Goal: Transaction & Acquisition: Purchase product/service

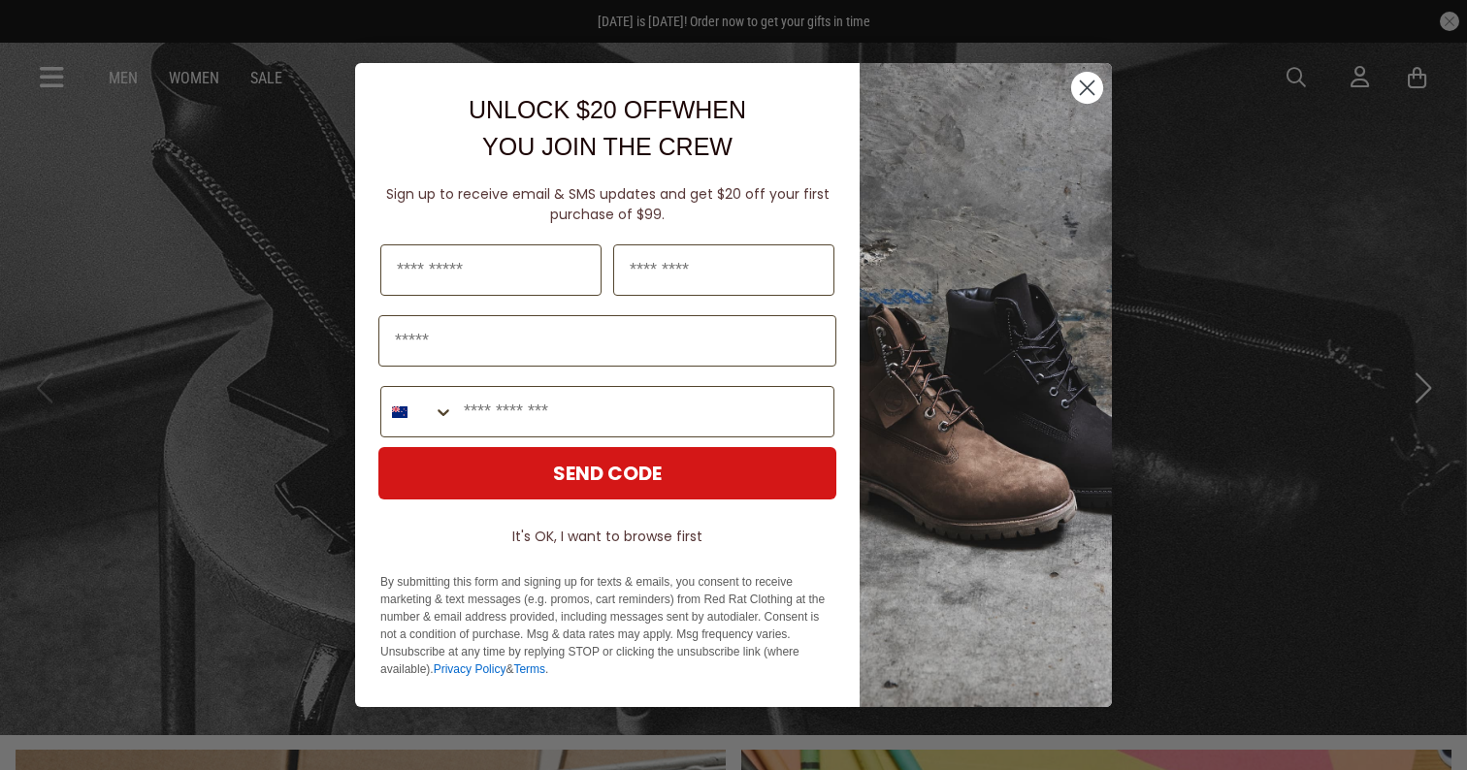
click at [1086, 85] on circle "Close dialog" at bounding box center [1087, 88] width 32 height 32
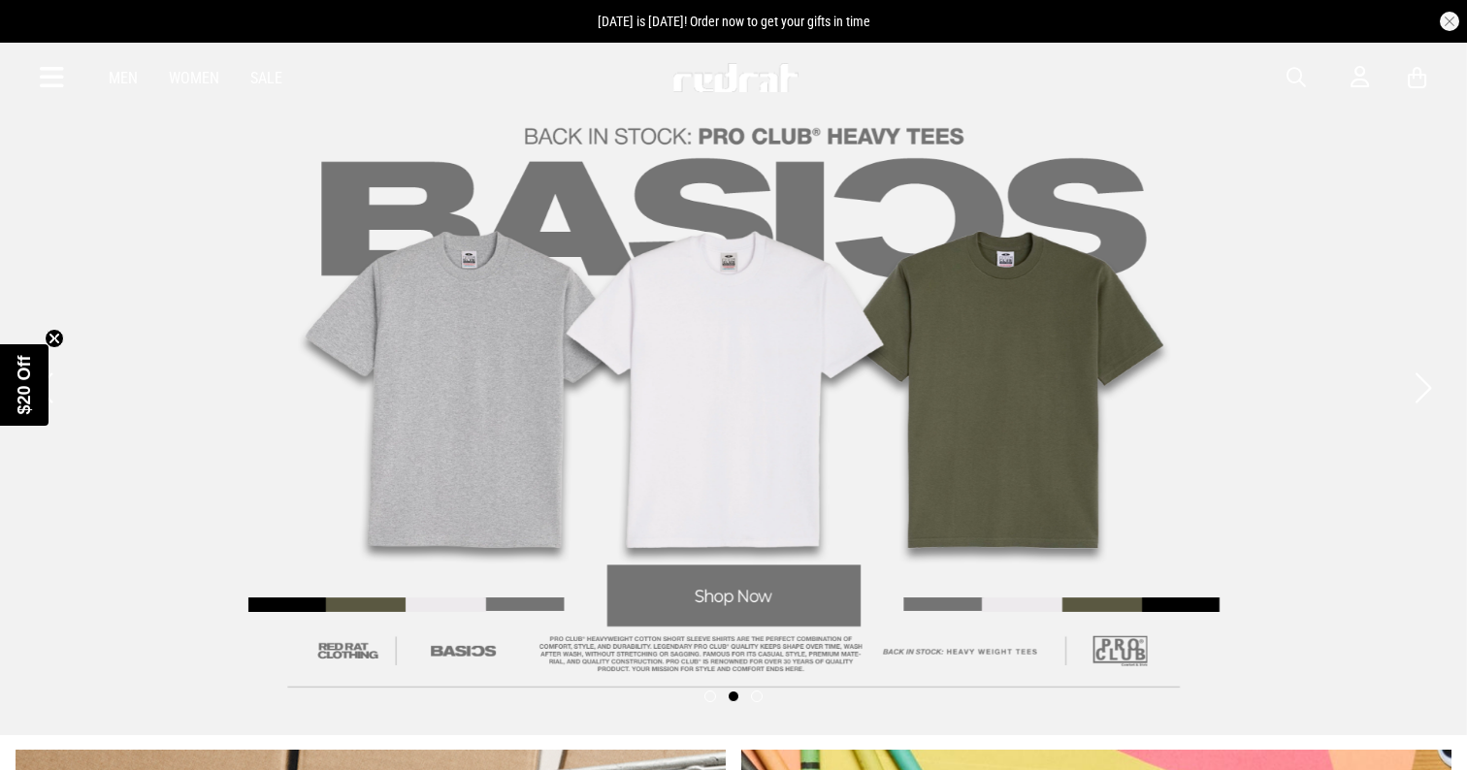
click at [57, 84] on icon at bounding box center [52, 78] width 24 height 32
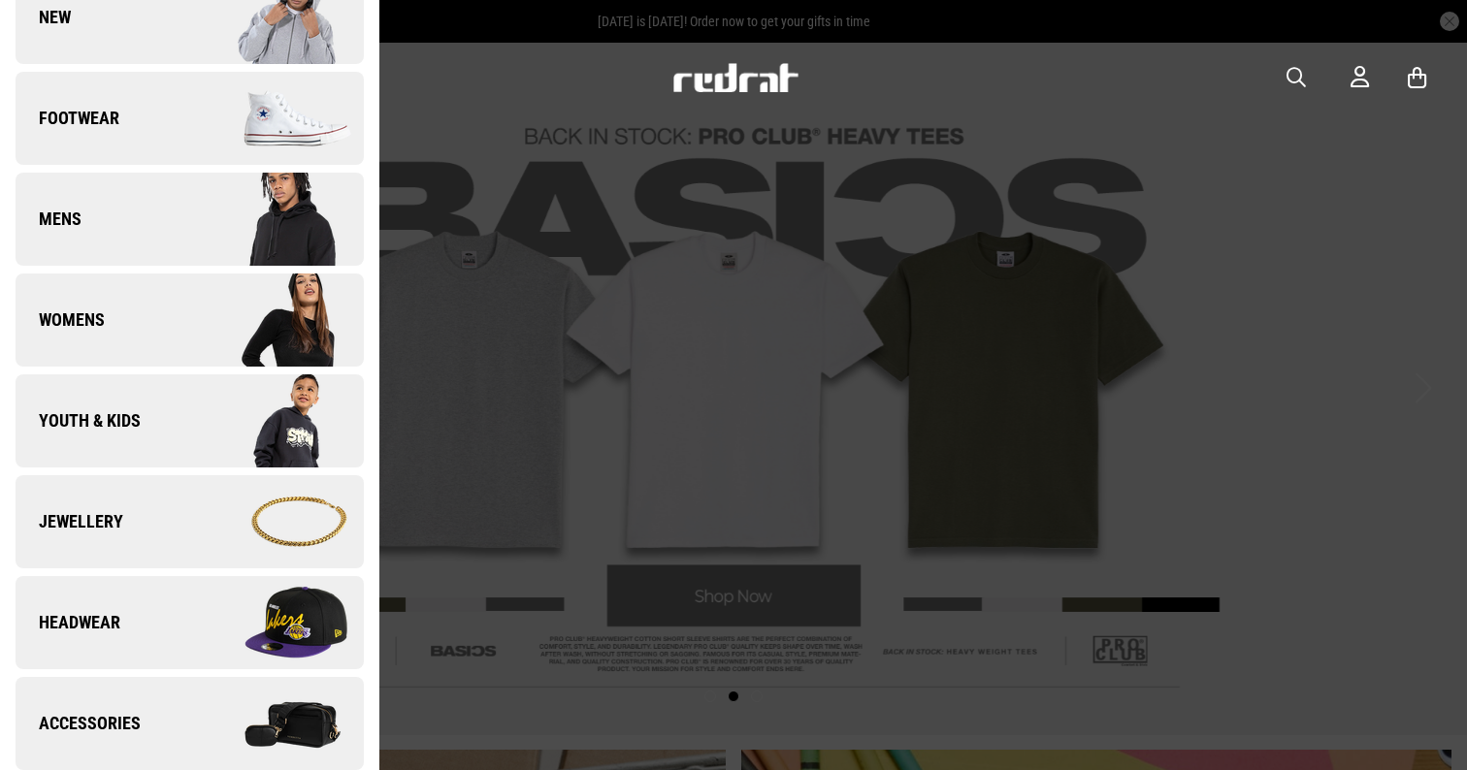
scroll to position [146, 0]
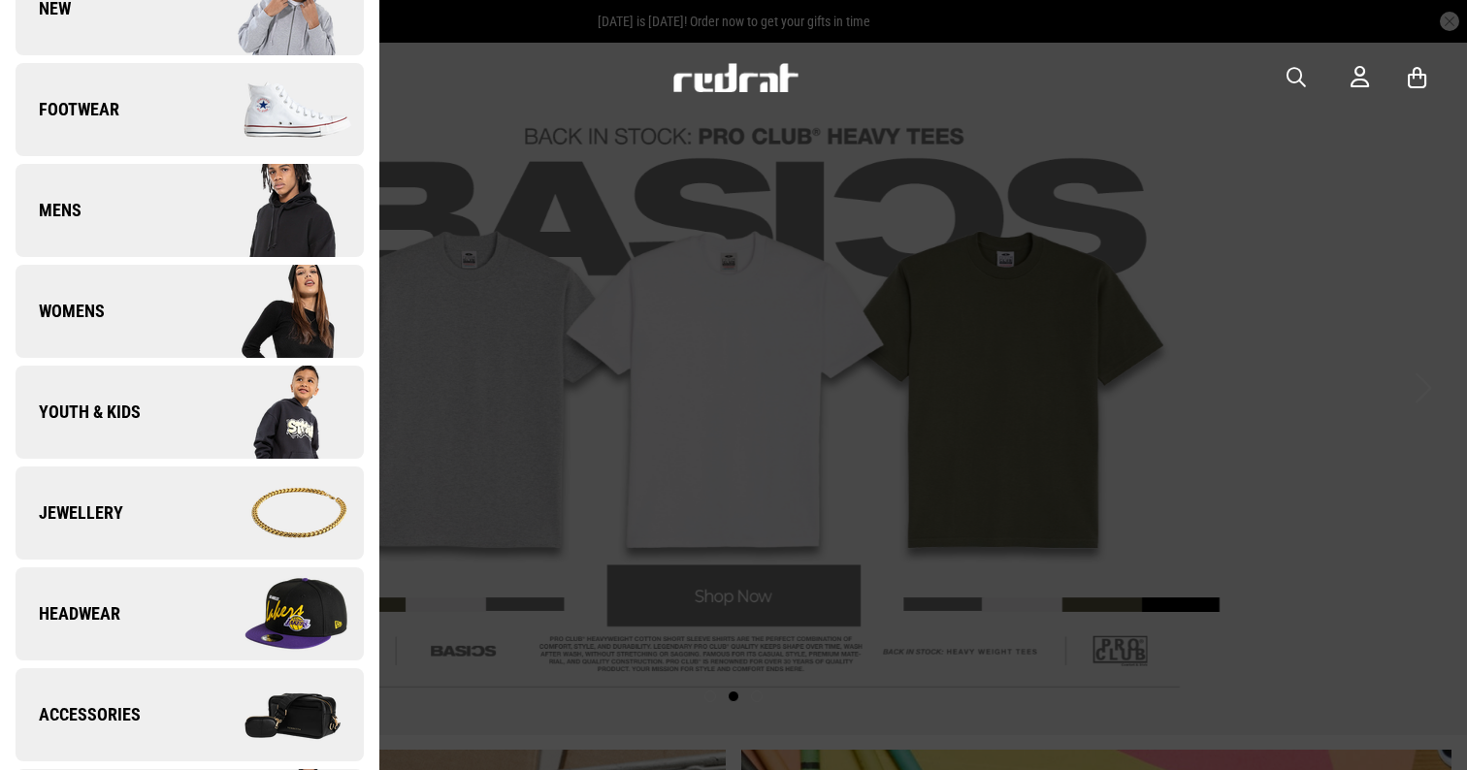
click at [84, 645] on link "Headwear" at bounding box center [190, 613] width 348 height 93
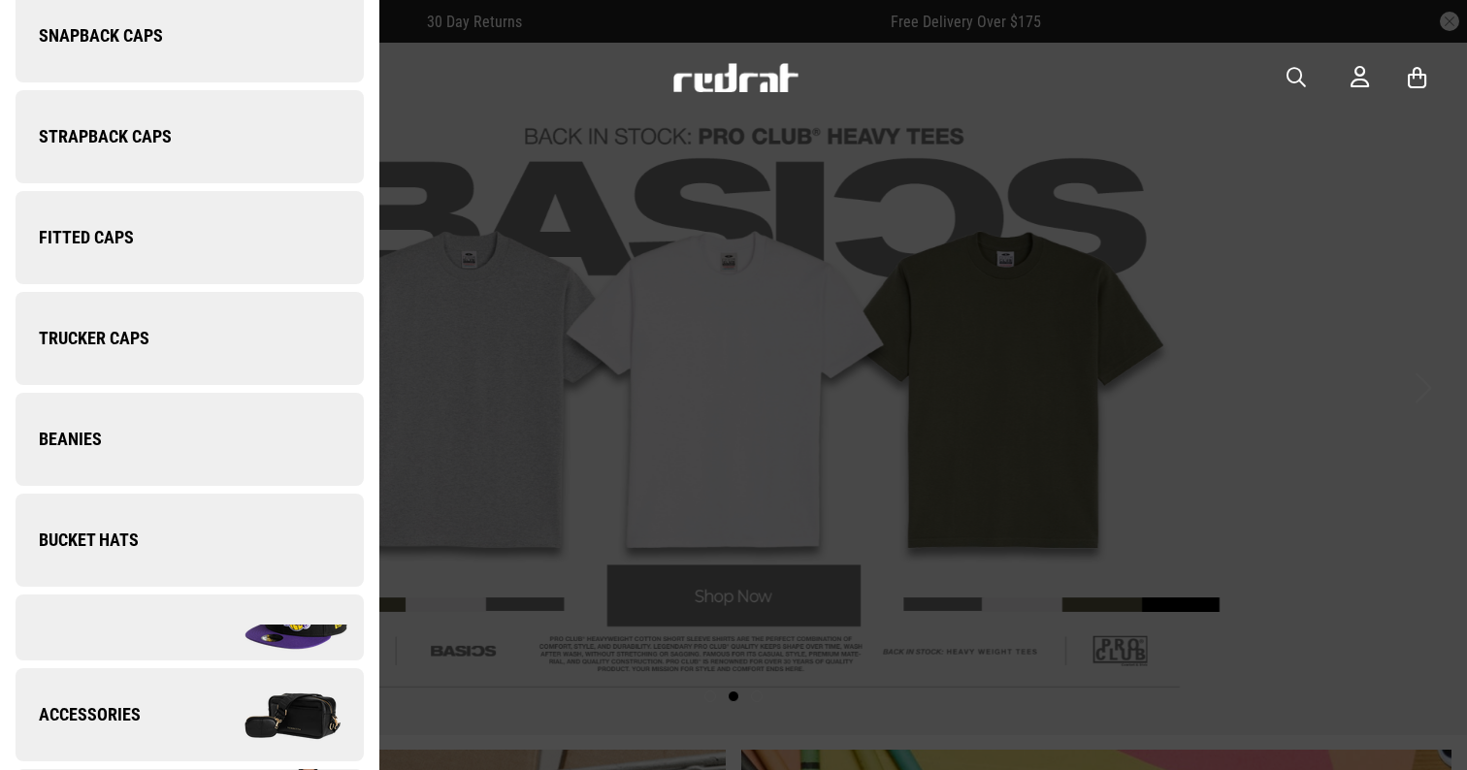
scroll to position [0, 0]
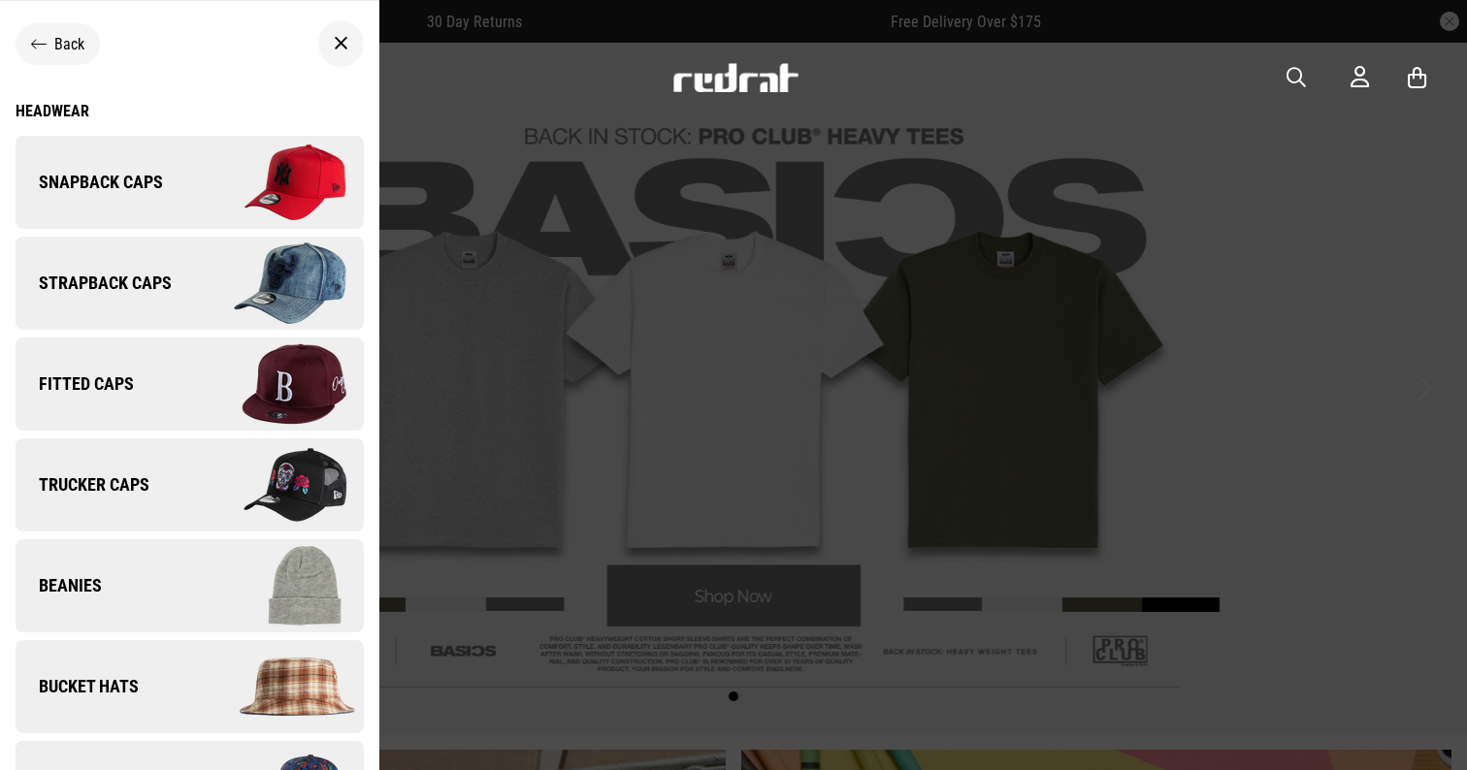
click at [176, 178] on link "Snapback Caps" at bounding box center [190, 182] width 348 height 93
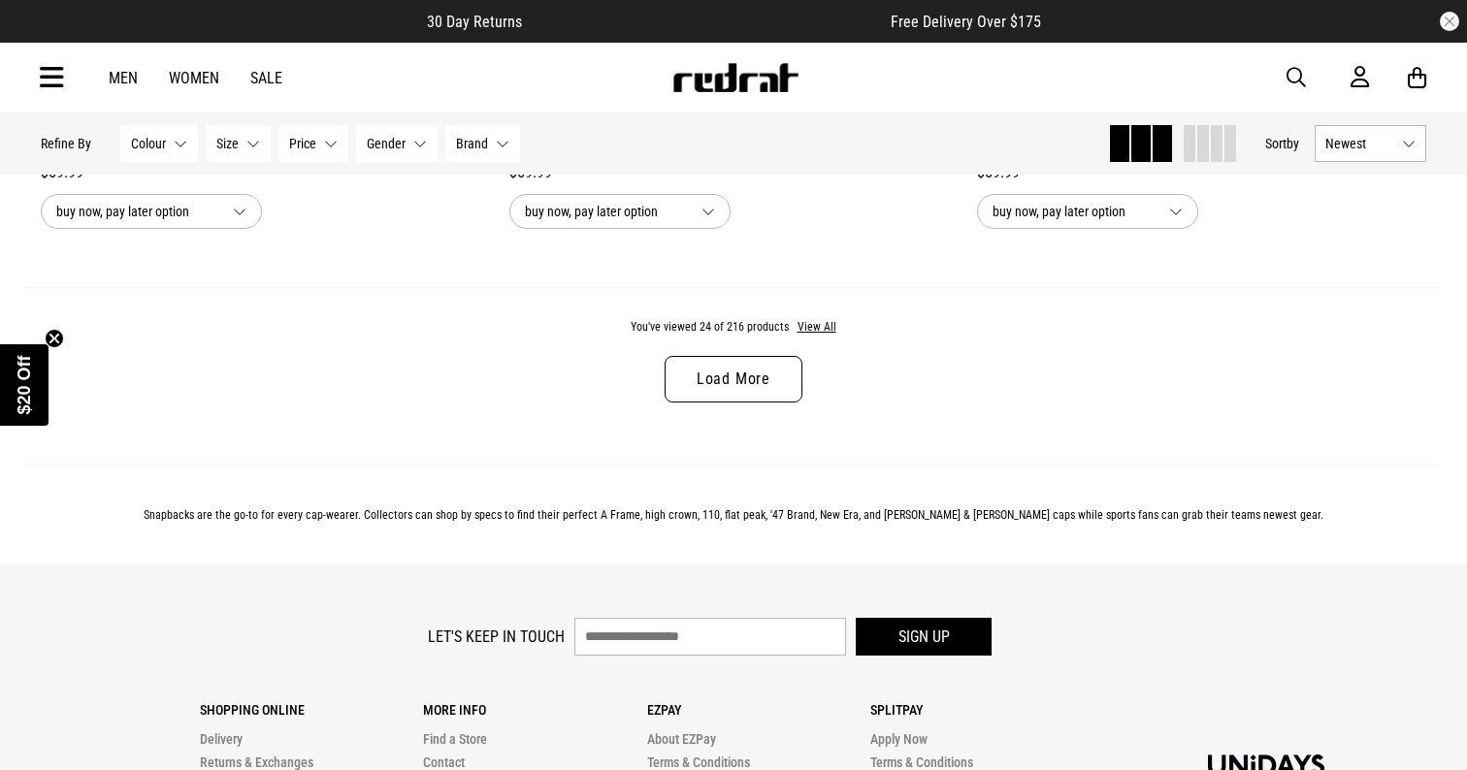
scroll to position [6350, 0]
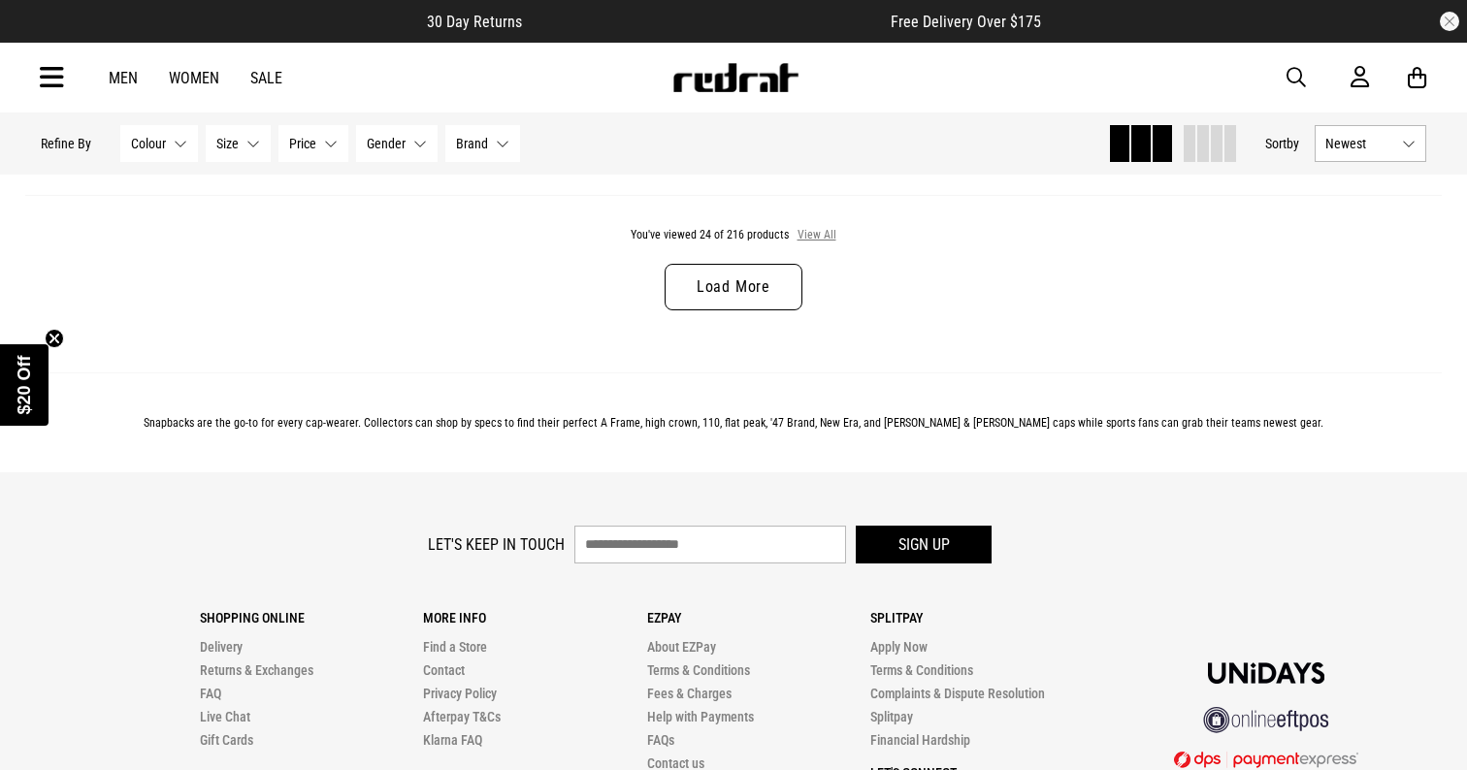
click at [813, 229] on button "View All" at bounding box center [816, 235] width 41 height 17
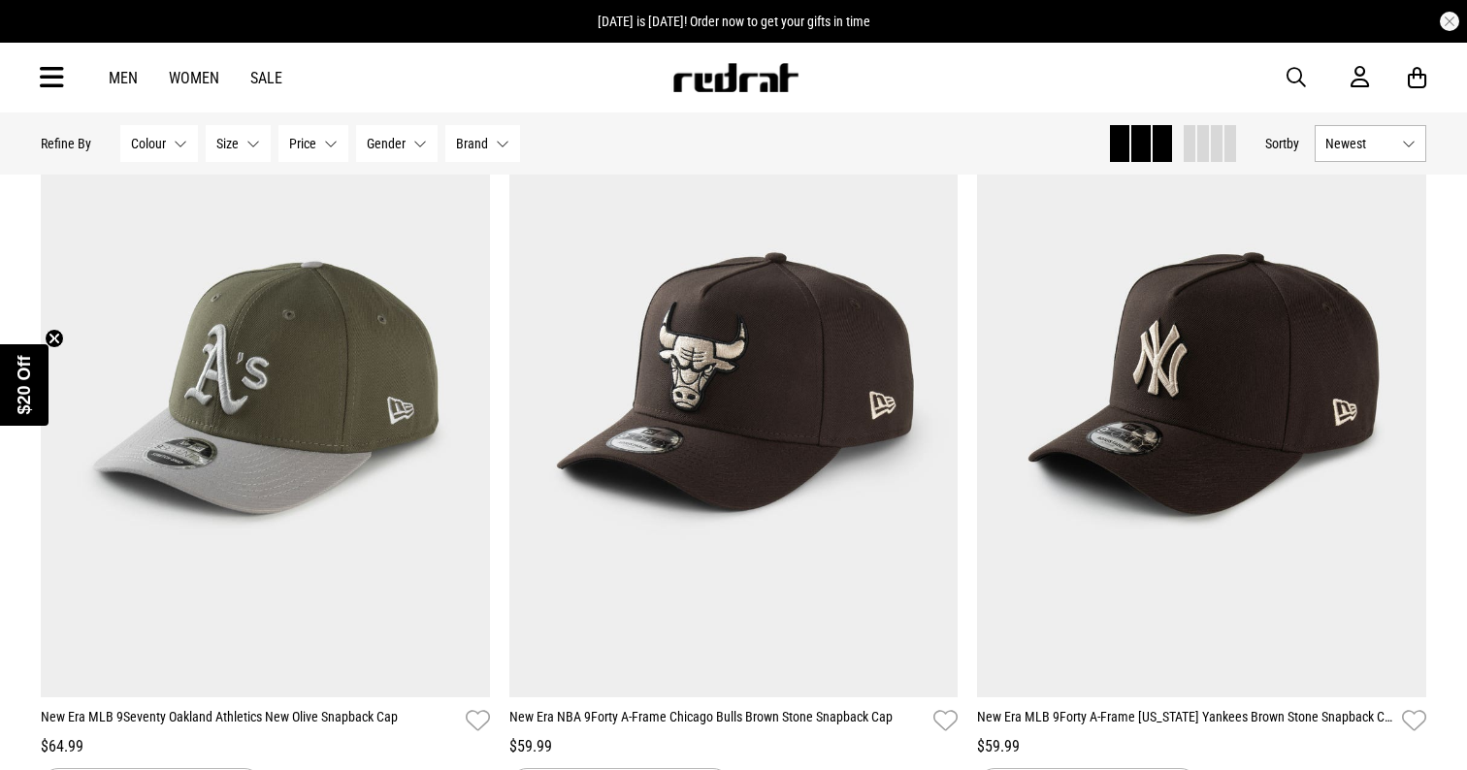
scroll to position [9554, 0]
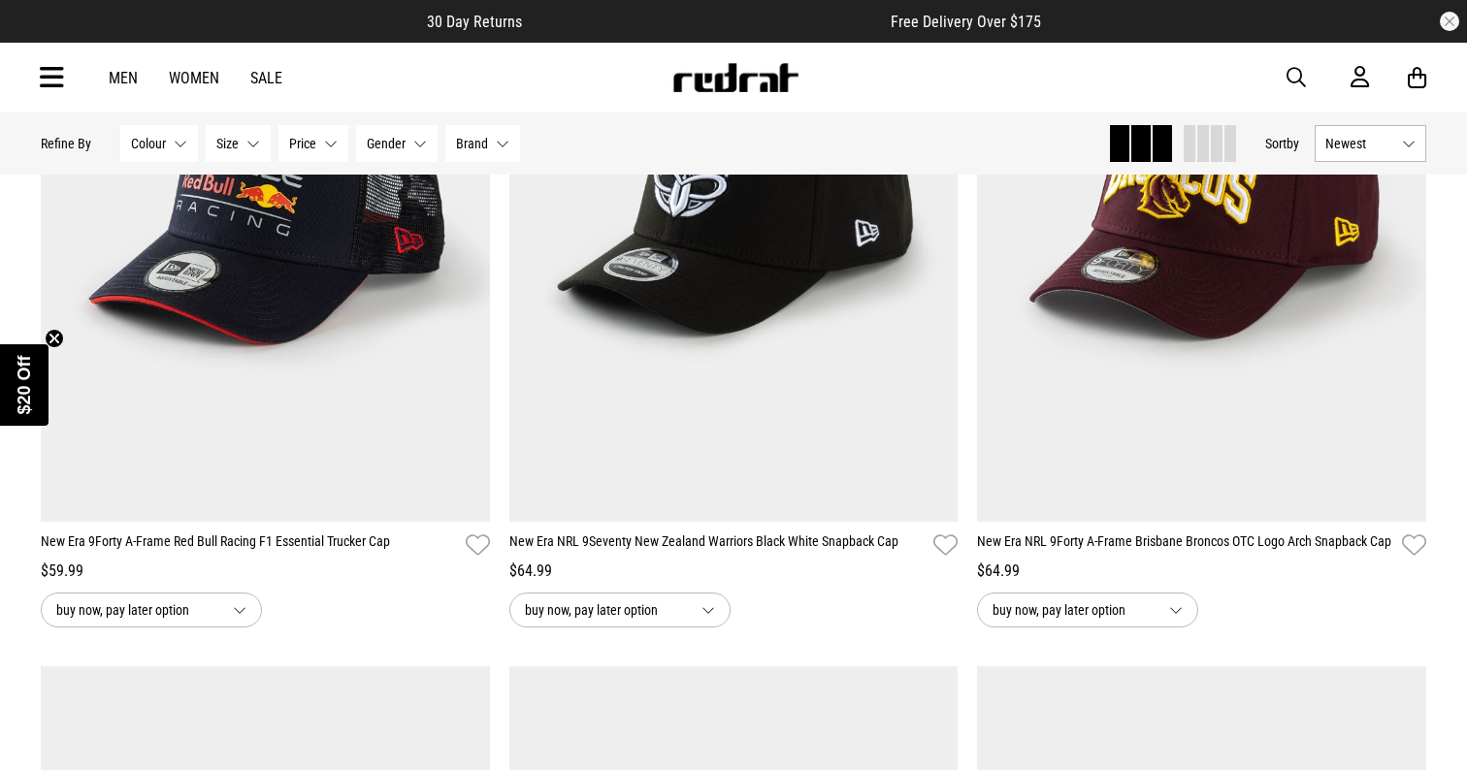
scroll to position [16287, 1]
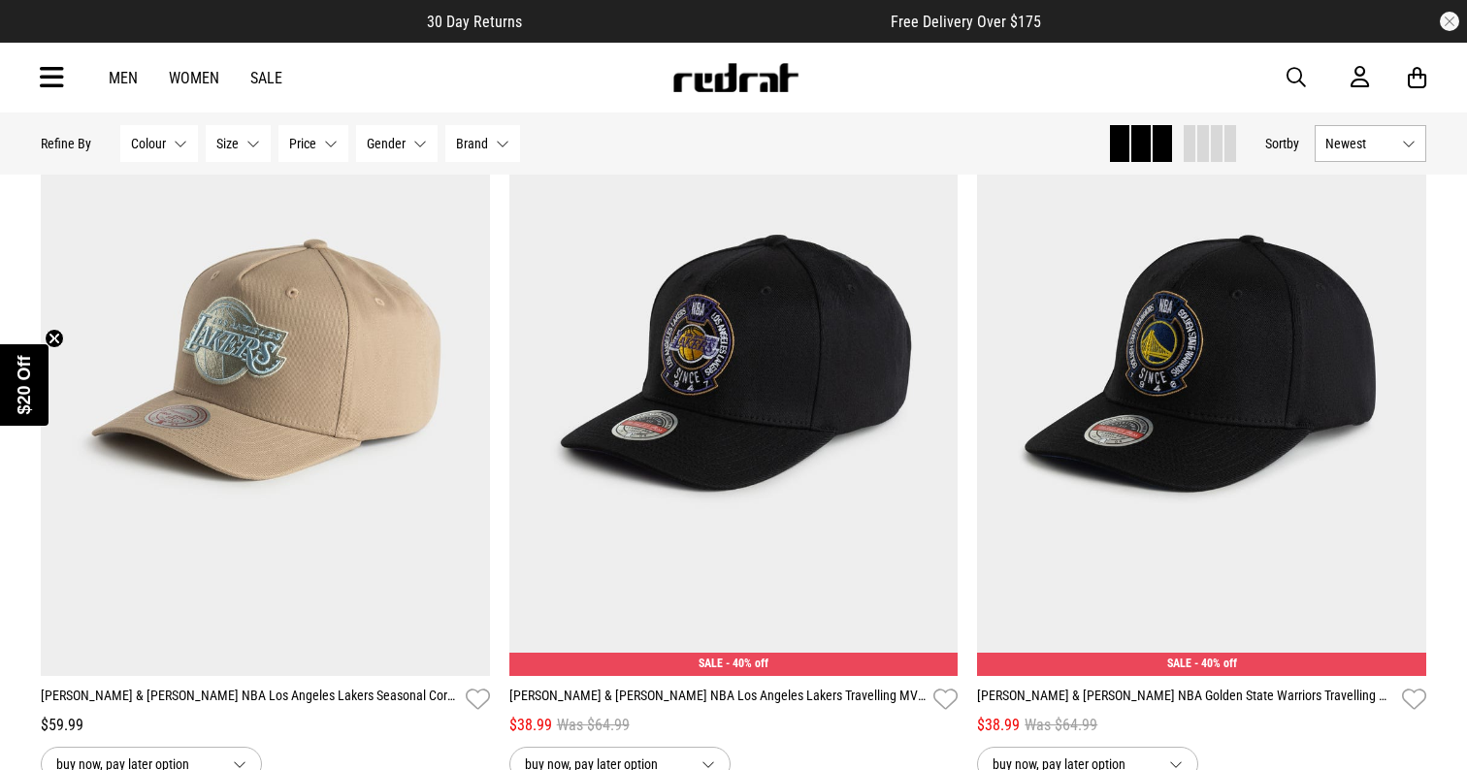
scroll to position [35079, 1]
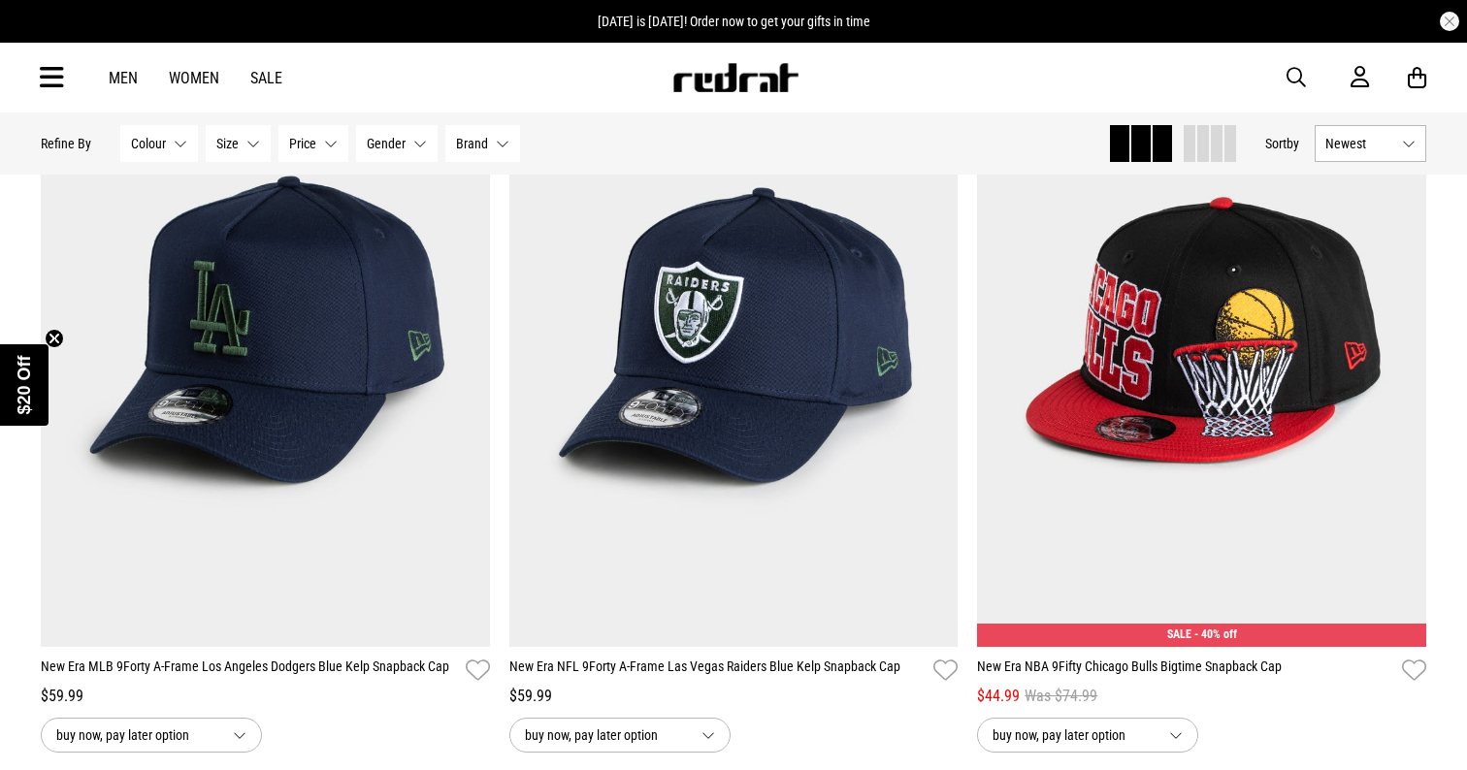
scroll to position [48203, 0]
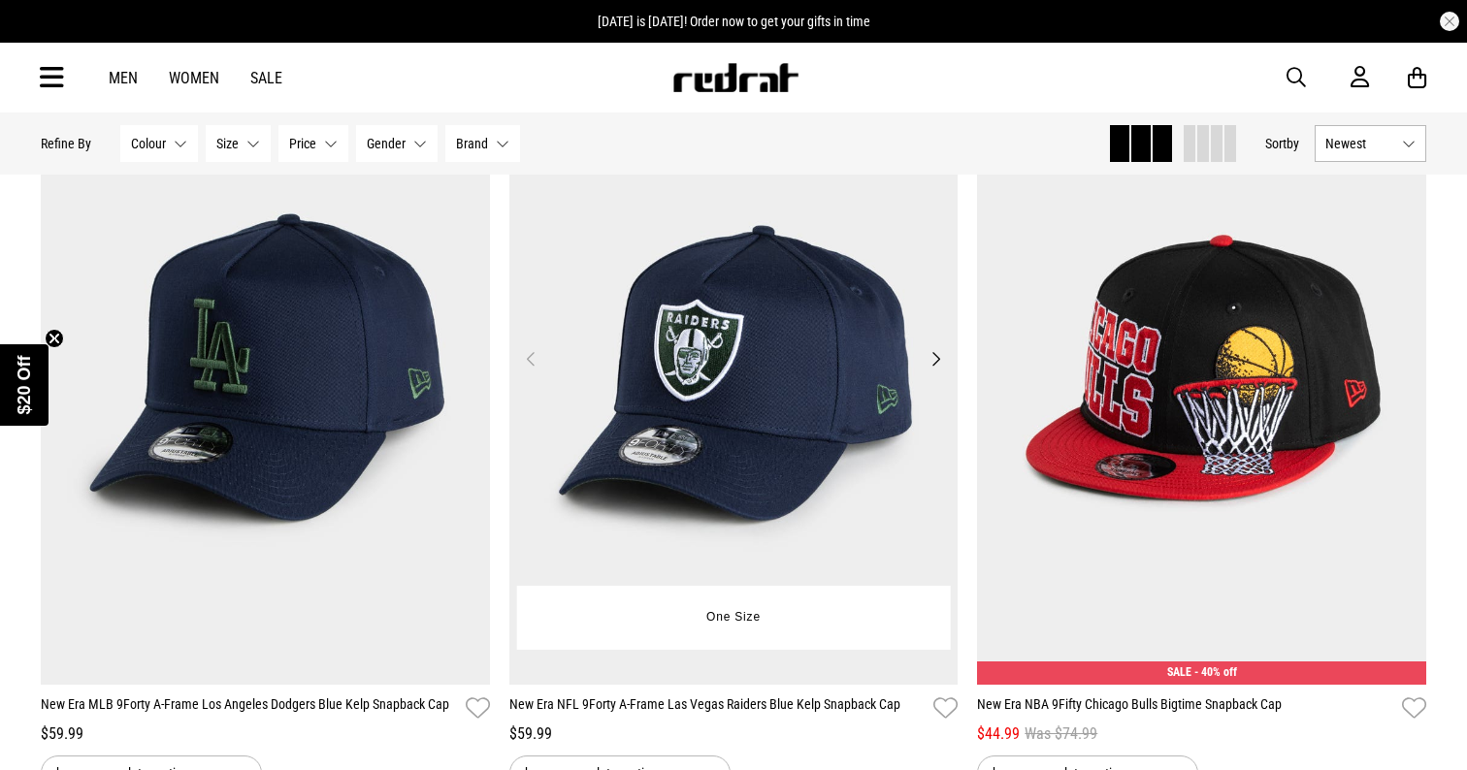
click at [937, 358] on button "Next" at bounding box center [935, 358] width 24 height 23
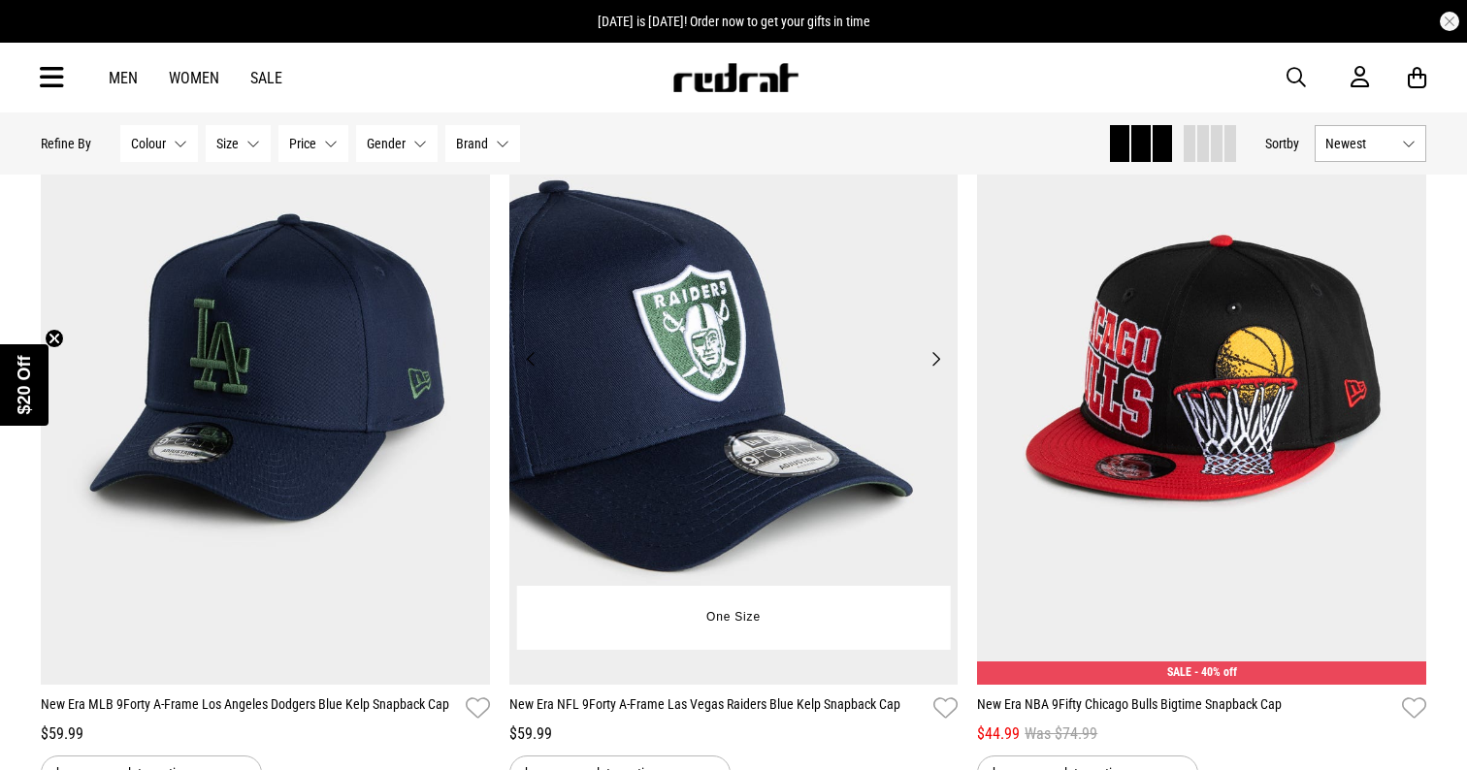
click at [937, 358] on button "Next" at bounding box center [935, 358] width 24 height 23
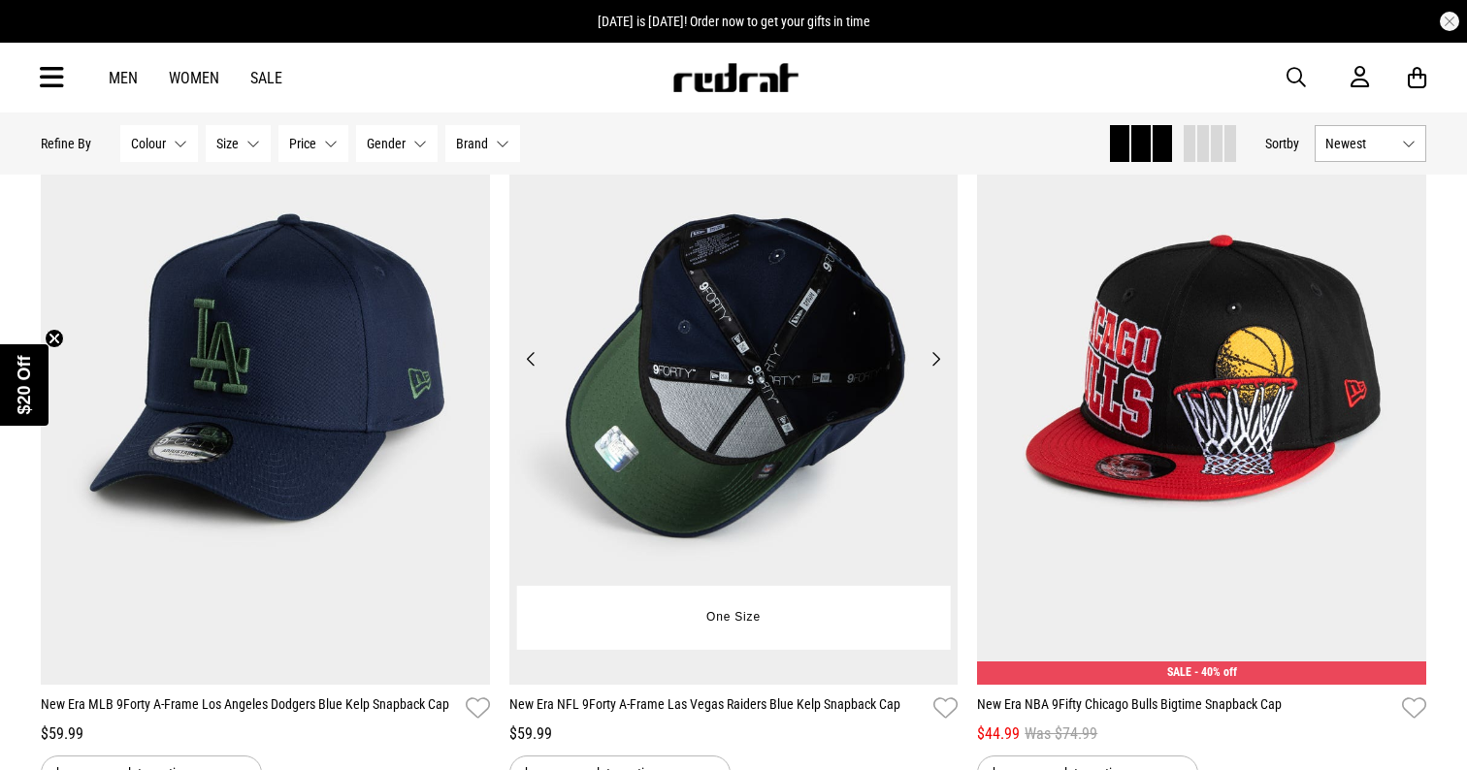
click at [937, 358] on button "Next" at bounding box center [935, 358] width 24 height 23
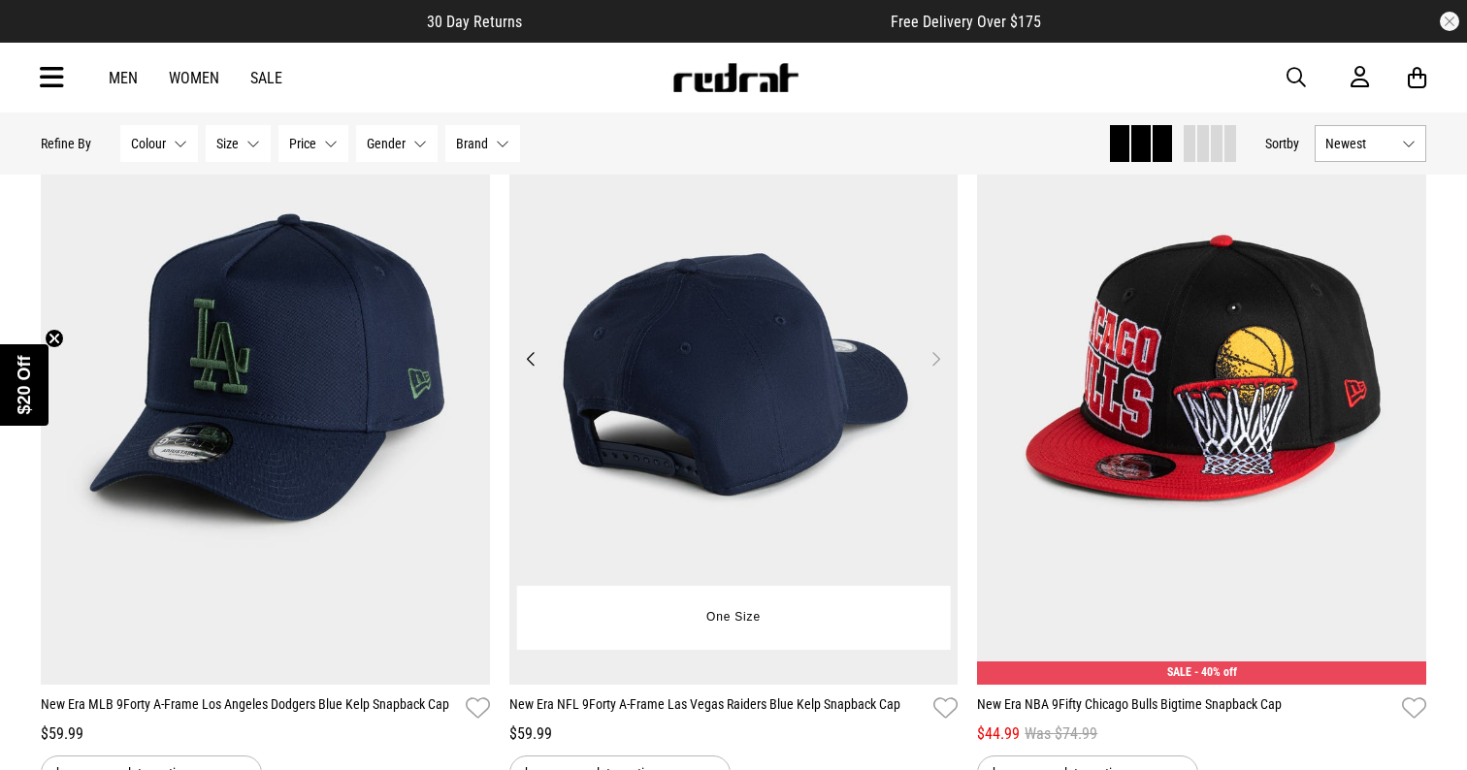
click at [937, 358] on button "Next" at bounding box center [935, 358] width 24 height 23
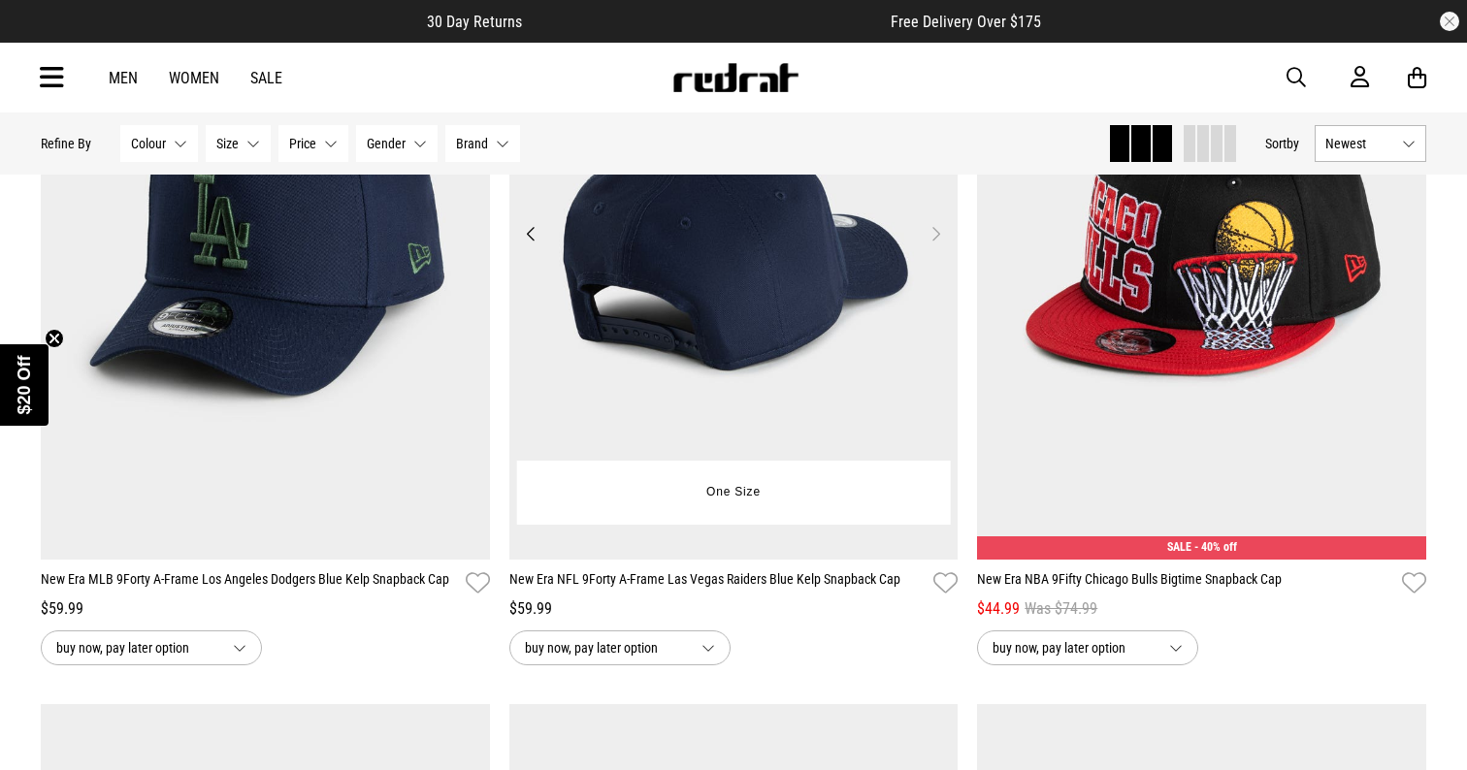
scroll to position [48314, 0]
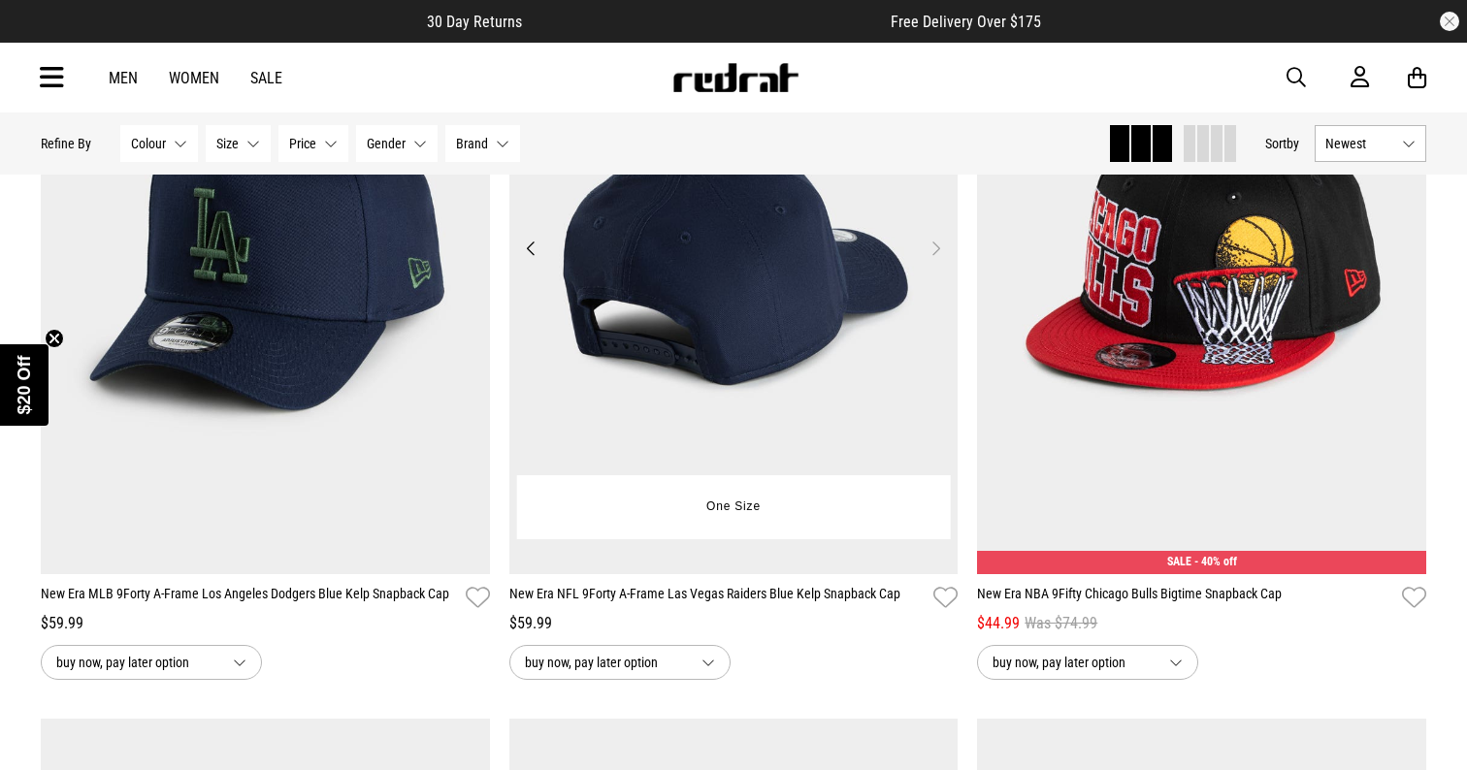
click at [802, 365] on img at bounding box center [733, 260] width 449 height 629
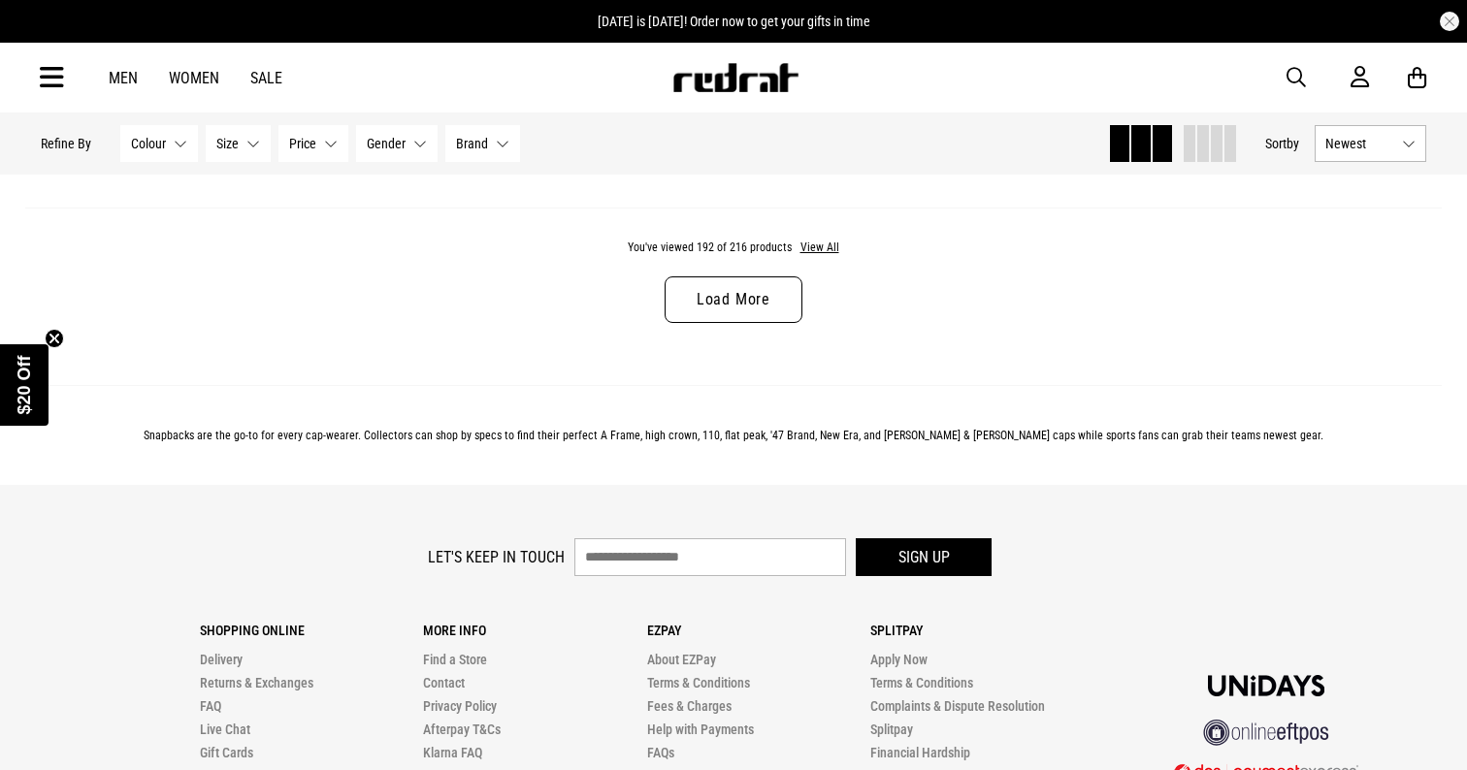
scroll to position [6312, 0]
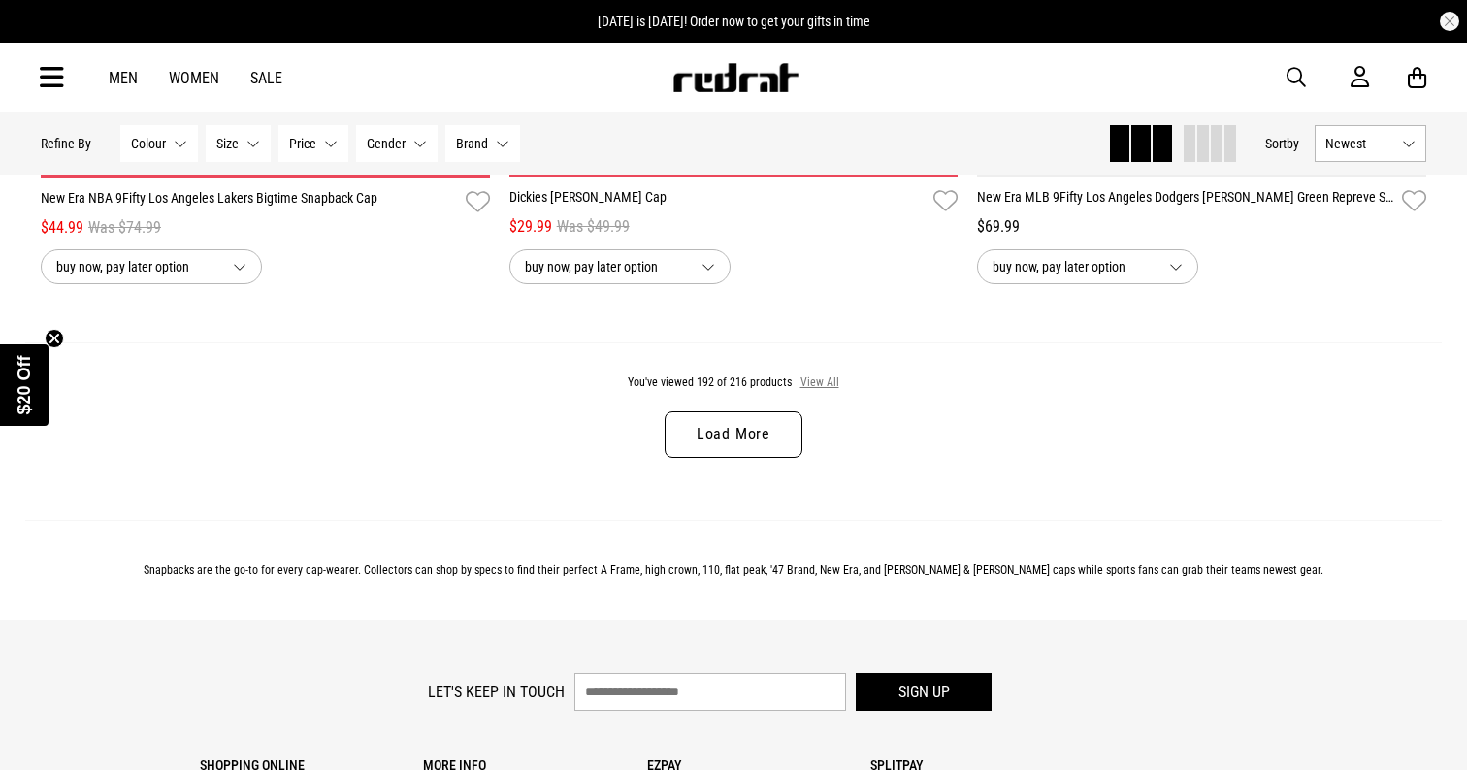
click at [811, 388] on button "View All" at bounding box center [819, 382] width 41 height 17
